Goal: Transaction & Acquisition: Purchase product/service

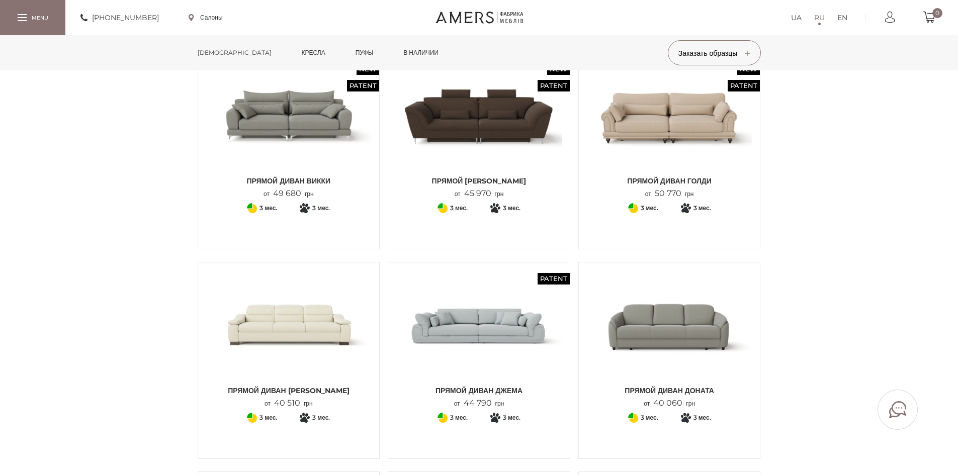
scroll to position [151, 0]
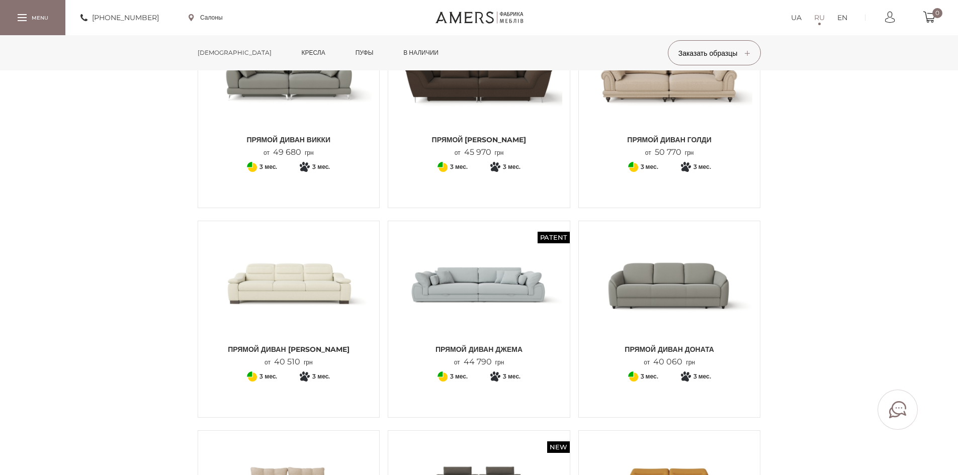
click at [666, 308] on img at bounding box center [669, 284] width 166 height 111
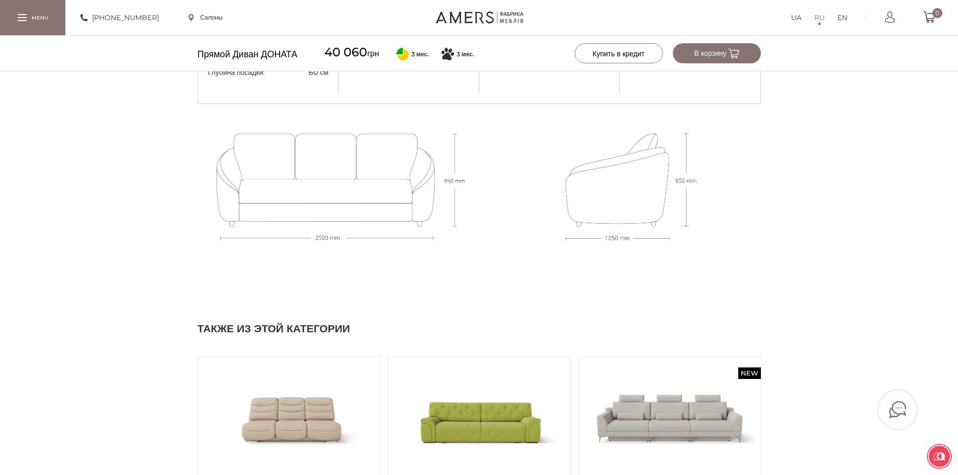
scroll to position [955, 0]
click at [385, 187] on div at bounding box center [337, 183] width 284 height 159
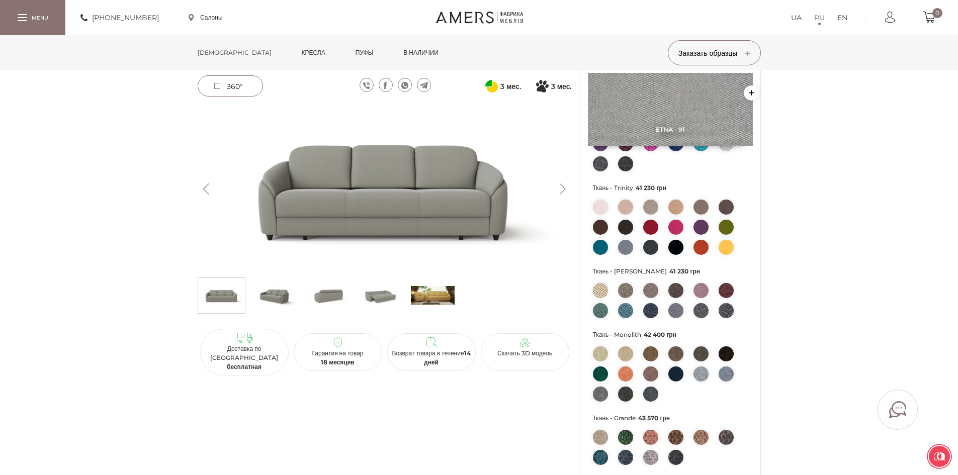
scroll to position [251, 0]
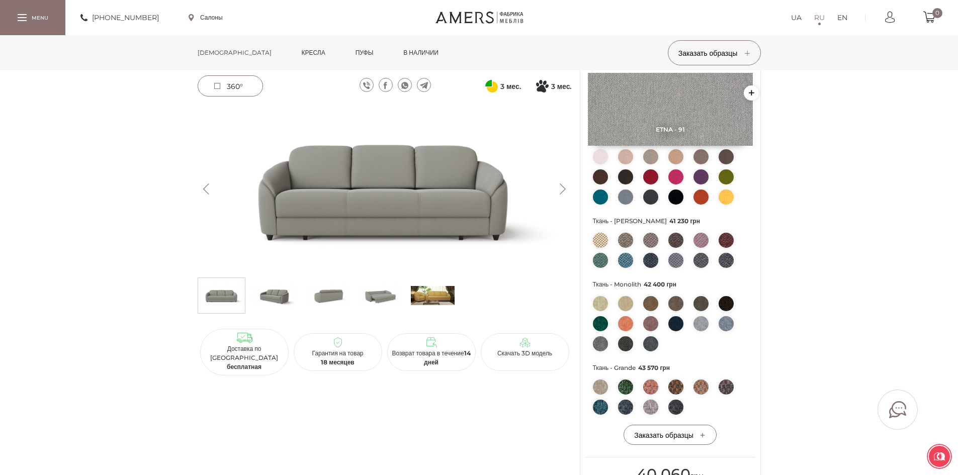
click at [648, 391] on img at bounding box center [650, 387] width 15 height 15
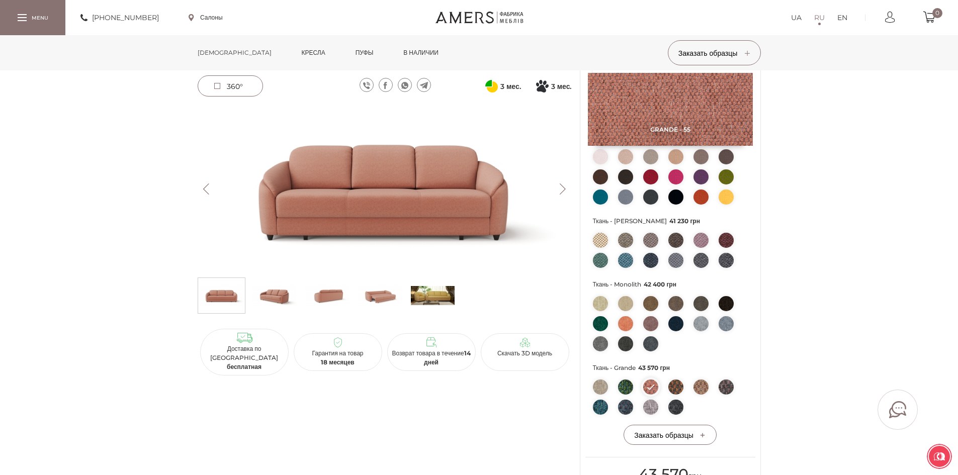
click at [651, 303] on img at bounding box center [650, 303] width 15 height 15
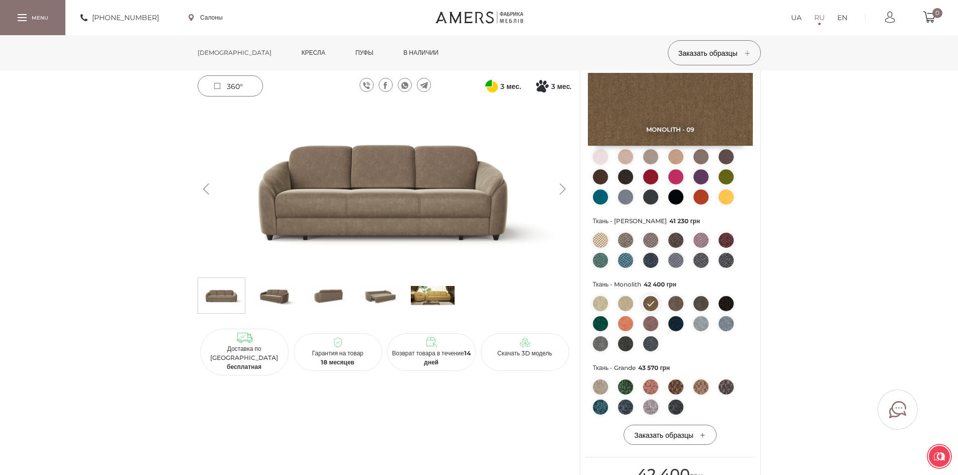
click at [625, 307] on img at bounding box center [625, 303] width 15 height 15
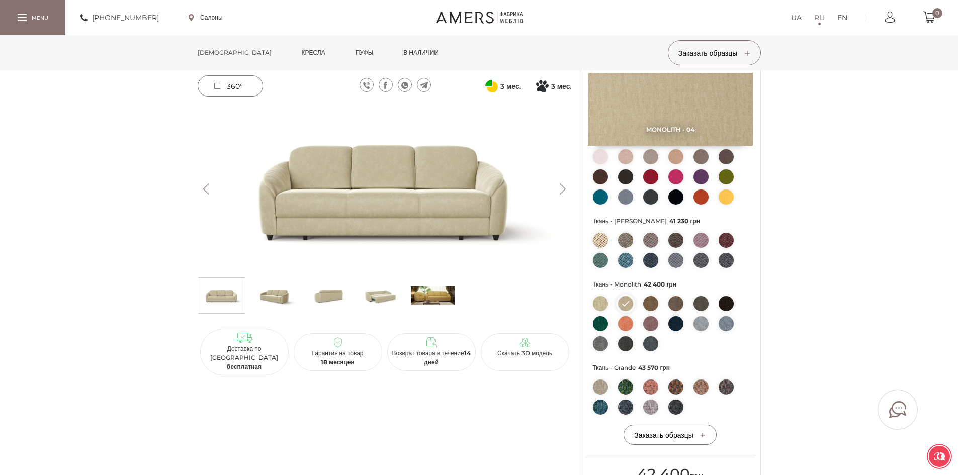
click at [622, 257] on img at bounding box center [625, 260] width 15 height 15
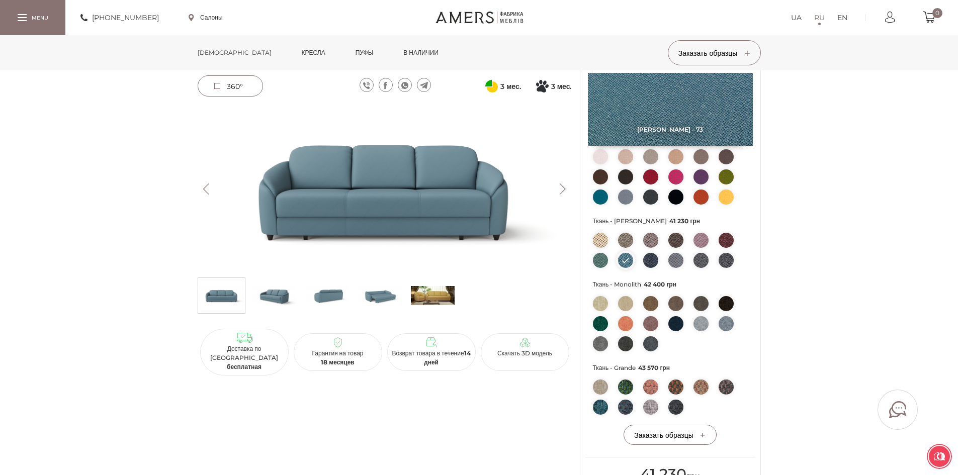
click at [673, 202] on img at bounding box center [675, 197] width 15 height 15
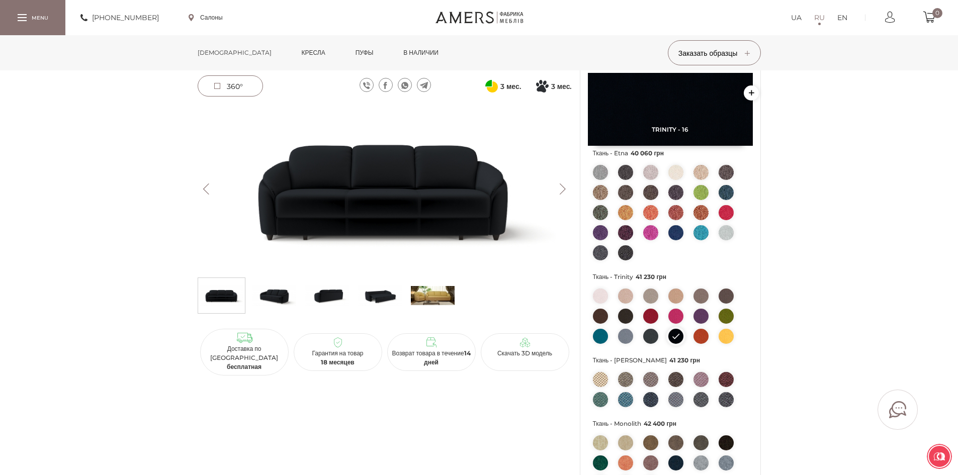
scroll to position [50, 0]
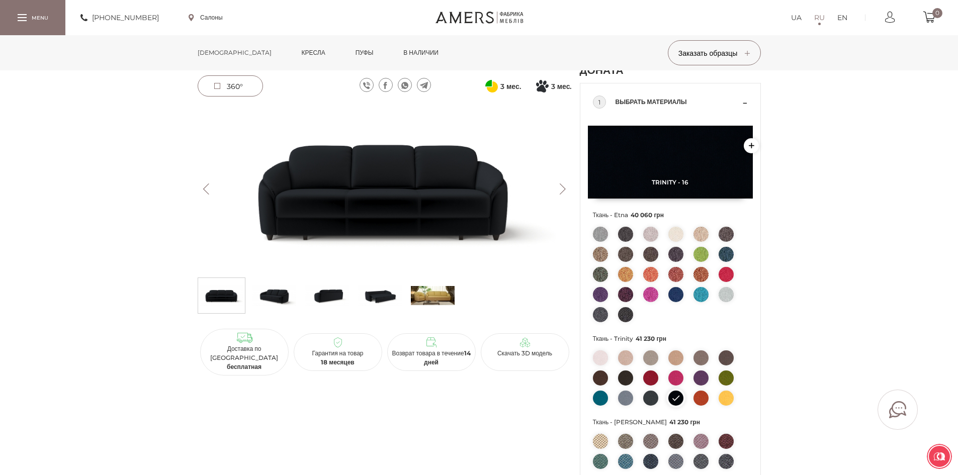
click at [630, 353] on img at bounding box center [625, 357] width 15 height 15
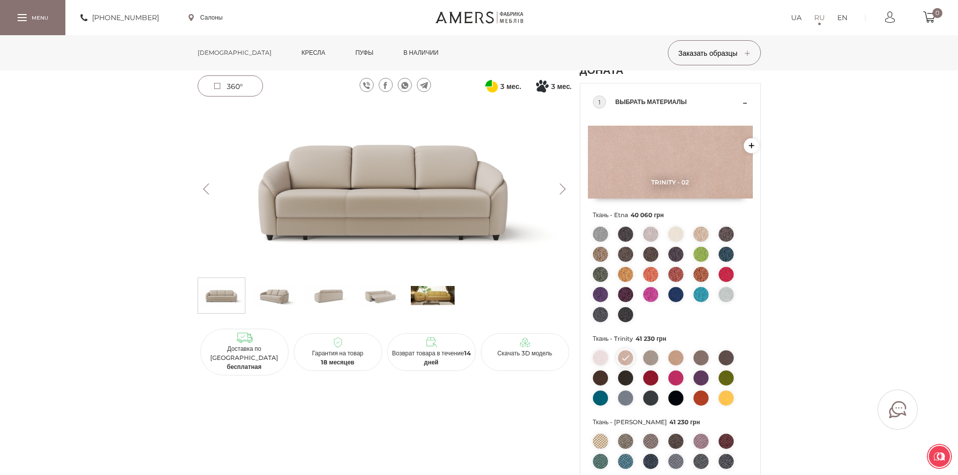
click at [678, 230] on img at bounding box center [675, 234] width 15 height 15
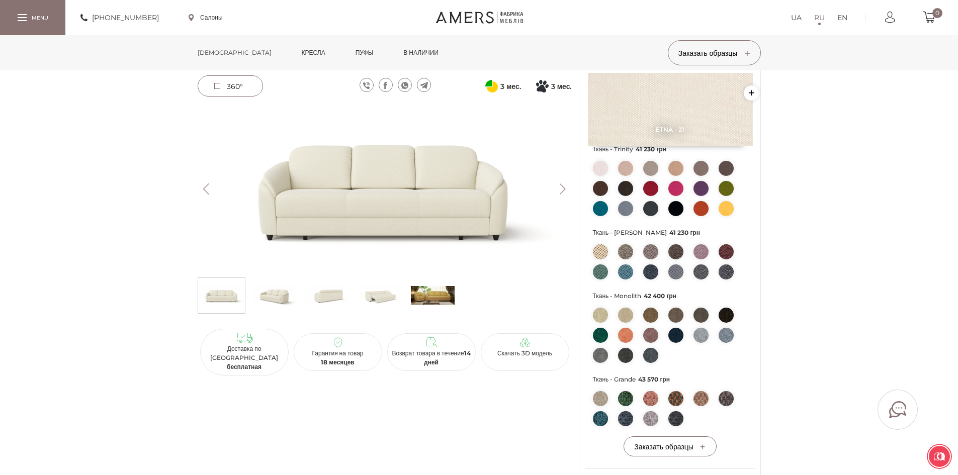
scroll to position [302, 0]
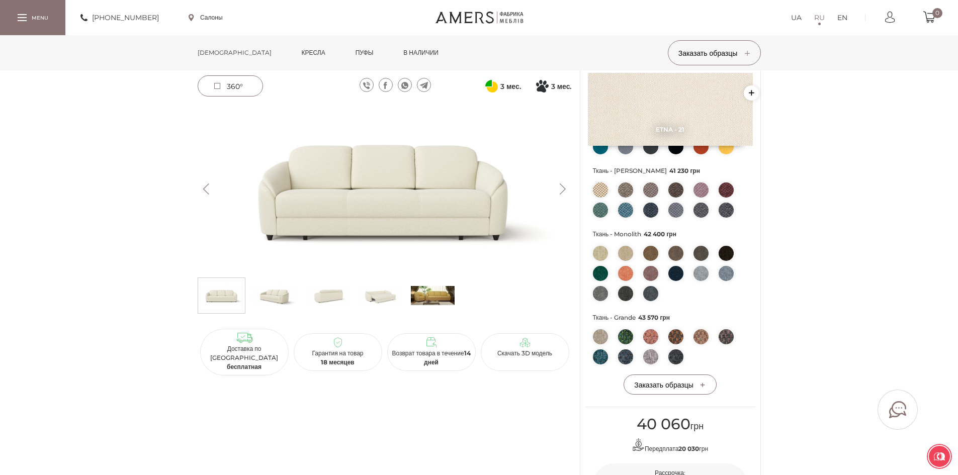
click at [603, 254] on img at bounding box center [600, 253] width 15 height 15
